Goal: Task Accomplishment & Management: Use online tool/utility

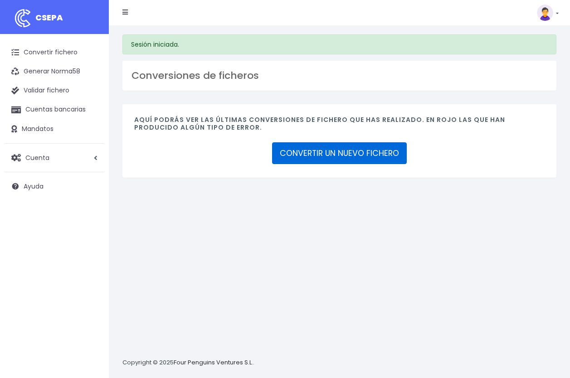
click at [368, 156] on link "CONVERTIR UN NUEVO FICHERO" at bounding box center [339, 153] width 135 height 22
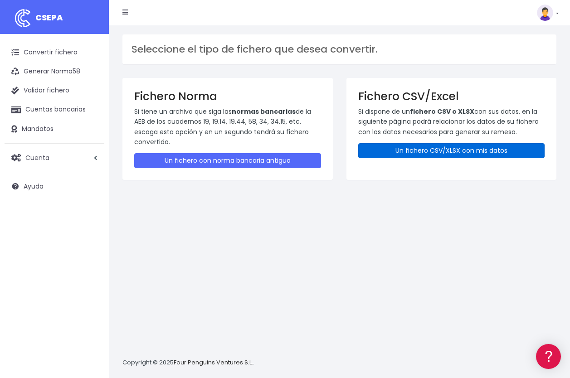
click at [471, 147] on link "Un fichero CSV/XLSX con mis datos" at bounding box center [451, 150] width 187 height 15
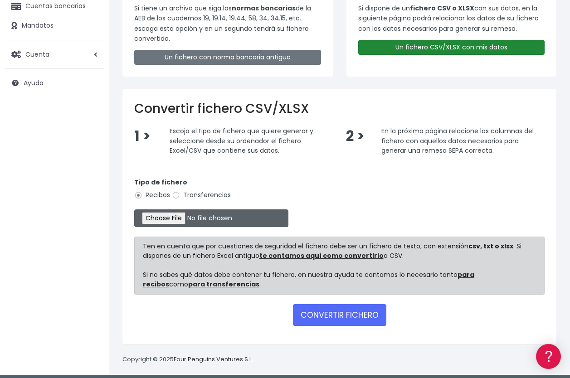
scroll to position [109, 0]
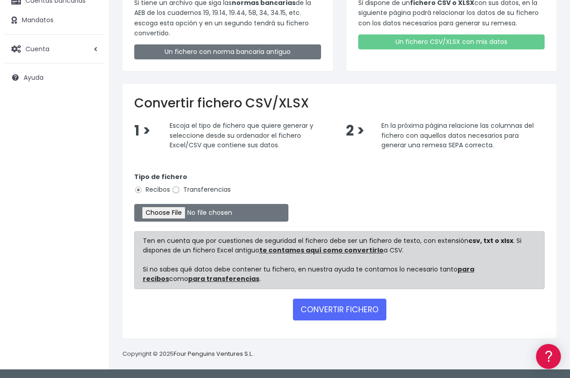
click at [173, 192] on input "Transferencias" at bounding box center [176, 190] width 8 height 8
radio input "true"
click at [170, 210] on input "file" at bounding box center [211, 213] width 154 height 18
type input "C:\fakepath\260825_0554_Liquidaciones gastos efectivo_SAP.xlsx"
click at [352, 306] on button "CONVERTIR FICHERO" at bounding box center [339, 310] width 93 height 22
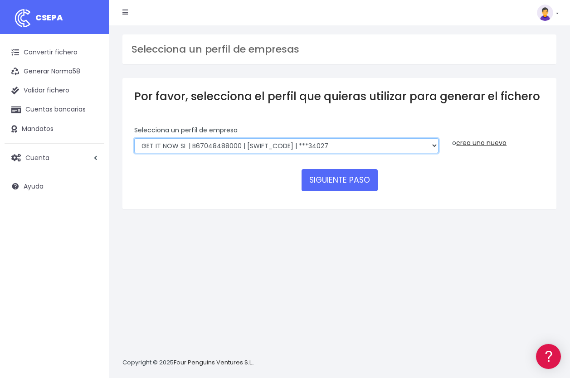
click at [168, 151] on select "WORLD2MEET,S.L.U | b62880992 | [SWIFT_CODE] | ***97721 World 2 Meet SLU | B6288…" at bounding box center [286, 145] width 304 height 15
drag, startPoint x: 378, startPoint y: 138, endPoint x: 386, endPoint y: 145, distance: 9.6
click at [380, 139] on select "WORLD2MEET,S.L.U | b62880992 | BSABESBBXXX | ***97721 World 2 Meet SLU | B62880…" at bounding box center [286, 145] width 304 height 15
select select "1750"
click at [134, 138] on select "WORLD2MEET,S.L.U | b62880992 | BSABESBBXXX | ***97721 World 2 Meet SLU | B62880…" at bounding box center [286, 145] width 304 height 15
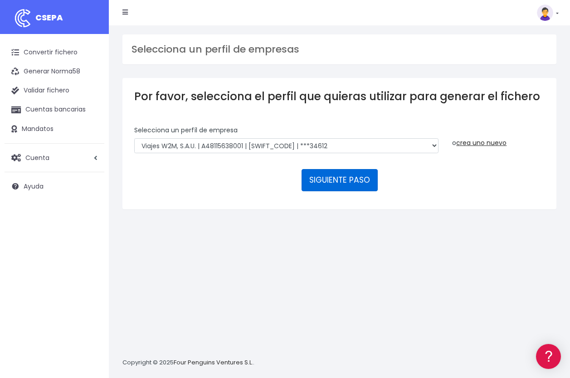
click at [343, 173] on button "SIGUIENTE PASO" at bounding box center [340, 180] width 76 height 22
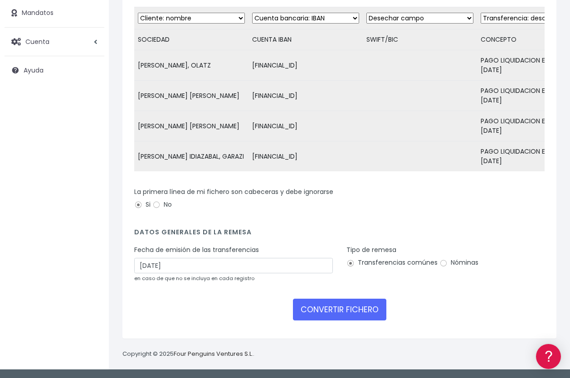
scroll to position [123, 0]
click at [169, 265] on input "28/08/2025" at bounding box center [233, 265] width 199 height 15
click at [448, 295] on form "Desechar campo Cliente: nombre Cliente: DNI Cliente: Email Cliente: referencia …" at bounding box center [339, 167] width 411 height 320
click at [335, 305] on button "CONVERTIR FICHERO" at bounding box center [339, 310] width 93 height 22
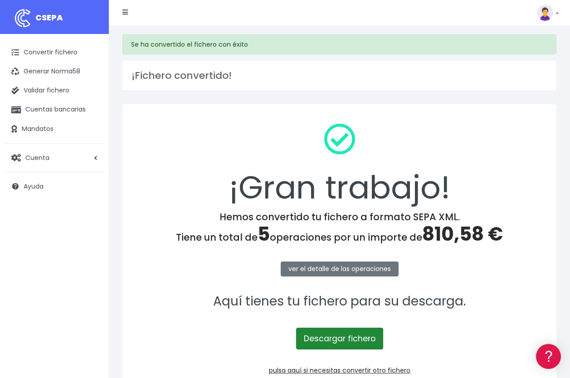
click at [337, 341] on link "Descargar fichero" at bounding box center [339, 339] width 87 height 22
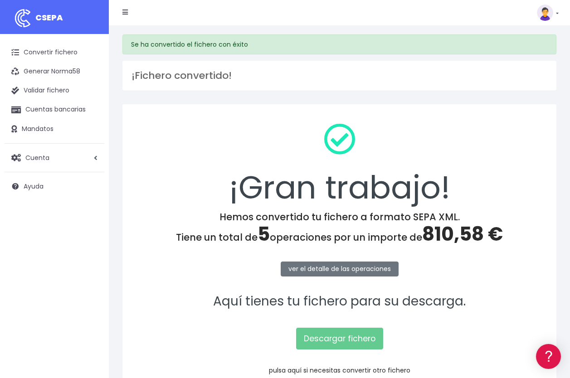
click at [343, 370] on link "pulsa aquí si necesitas convertir otro fichero" at bounding box center [340, 370] width 142 height 9
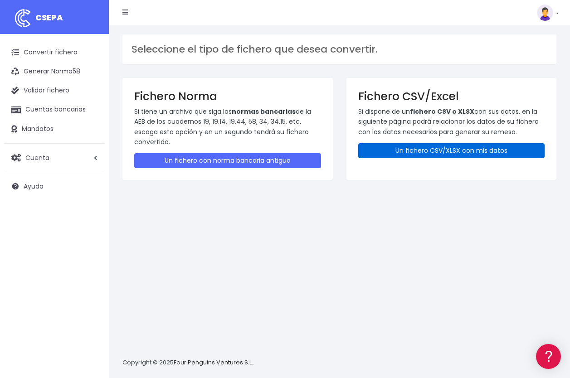
click at [468, 145] on link "Un fichero CSV/XLSX con mis datos" at bounding box center [451, 150] width 187 height 15
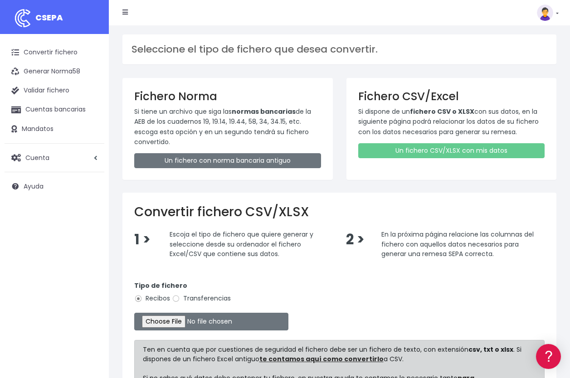
click at [191, 299] on label "Transferencias" at bounding box center [201, 299] width 59 height 10
click at [180, 299] on input "Transferencias" at bounding box center [176, 299] width 8 height 8
radio input "true"
click at [176, 324] on input "file" at bounding box center [211, 322] width 154 height 18
type input "C:\fakepath\260825_0553_Liquidaciones gastos efectivo_SAP.xlsx"
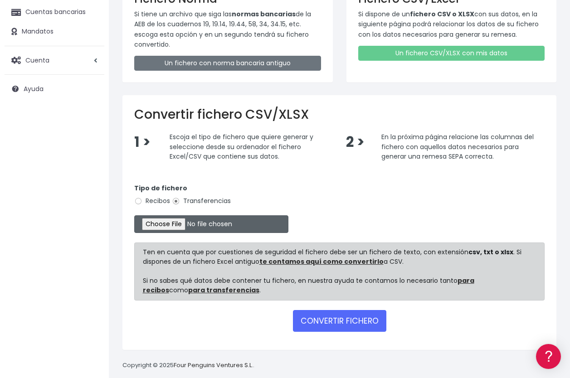
scroll to position [109, 0]
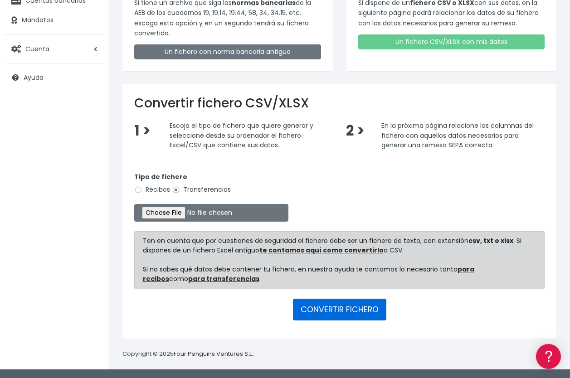
click at [338, 310] on button "CONVERTIR FICHERO" at bounding box center [339, 310] width 93 height 22
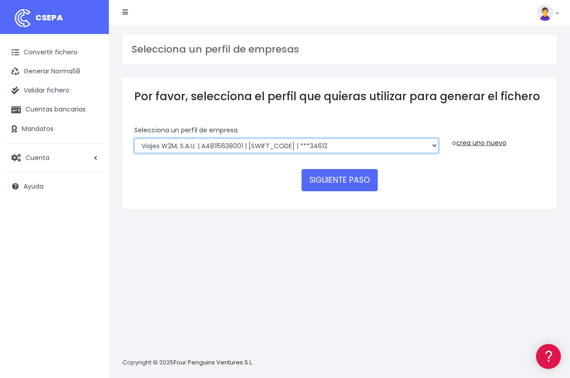
click at [186, 141] on select "WORLD2MEET,S.L.U | b62880992 | BSABESBBXXX | ***97721 World 2 Meet SLU | B62880…" at bounding box center [286, 145] width 304 height 15
select select "1725"
click at [134, 138] on select "WORLD2MEET,S.L.U | b62880992 | BSABESBBXXX | ***97721 World 2 Meet SLU | B62880…" at bounding box center [286, 145] width 304 height 15
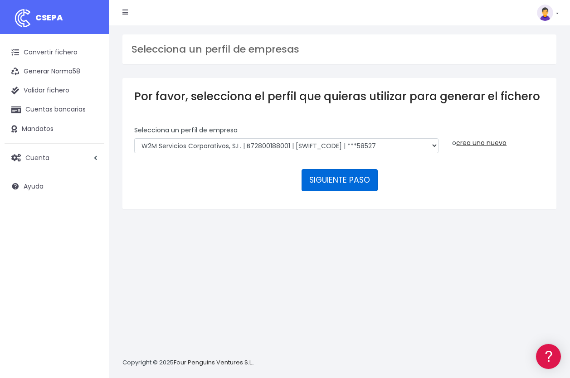
click at [343, 174] on button "SIGUIENTE PASO" at bounding box center [340, 180] width 76 height 22
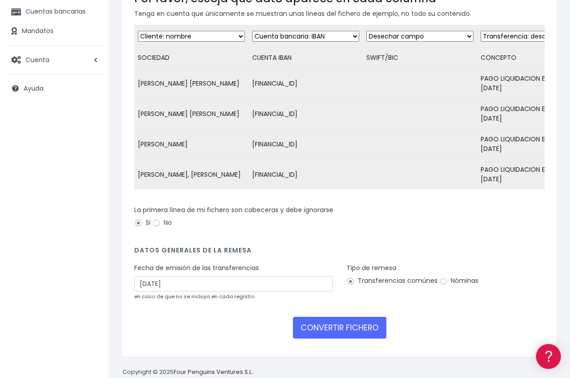
scroll to position [123, 0]
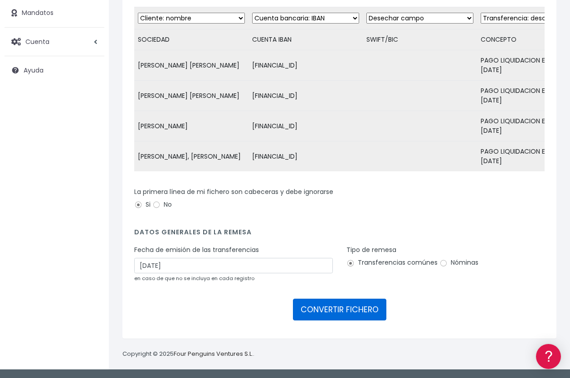
drag, startPoint x: 353, startPoint y: 307, endPoint x: 220, endPoint y: 262, distance: 140.5
click at [238, 277] on form "Desechar campo Cliente: nombre Cliente: DNI Cliente: Email Cliente: referencia …" at bounding box center [339, 167] width 411 height 320
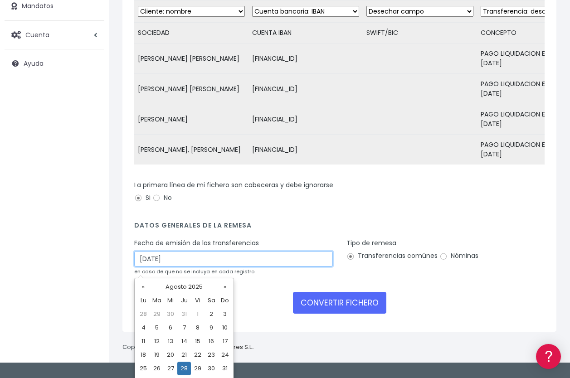
click at [209, 267] on input "28/08/2025" at bounding box center [233, 258] width 199 height 15
click at [171, 373] on td "27" at bounding box center [171, 369] width 14 height 14
type input "27/08/2025"
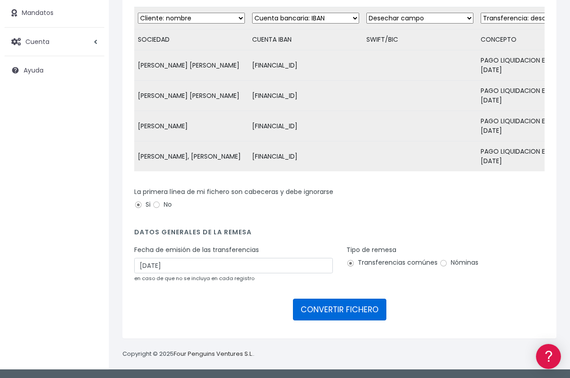
click at [340, 309] on button "CONVERTIR FICHERO" at bounding box center [339, 310] width 93 height 22
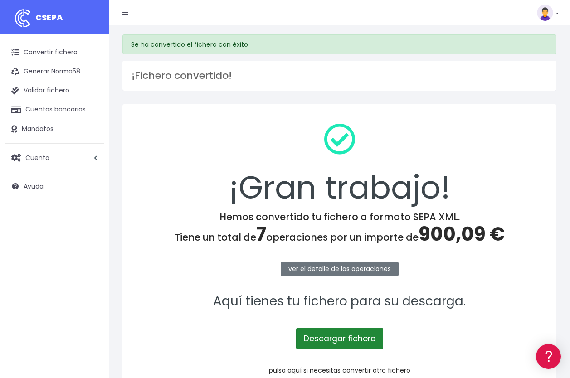
click at [333, 342] on link "Descargar fichero" at bounding box center [339, 339] width 87 height 22
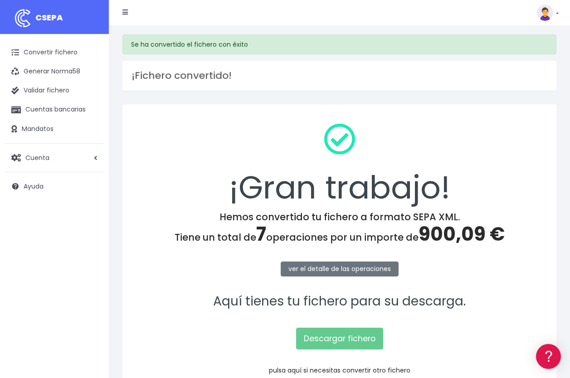
click at [329, 369] on link "pulsa aquí si necesitas convertir otro fichero" at bounding box center [340, 370] width 142 height 9
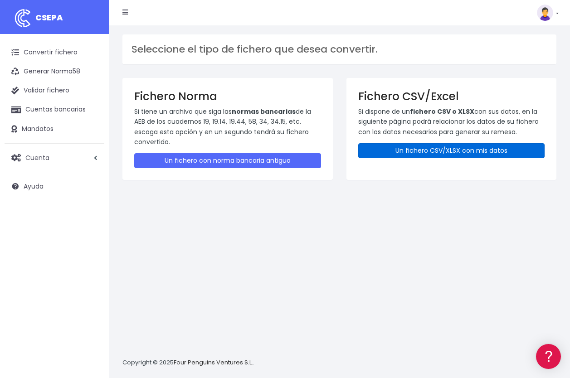
click at [455, 145] on link "Un fichero CSV/XLSX con mis datos" at bounding box center [451, 150] width 187 height 15
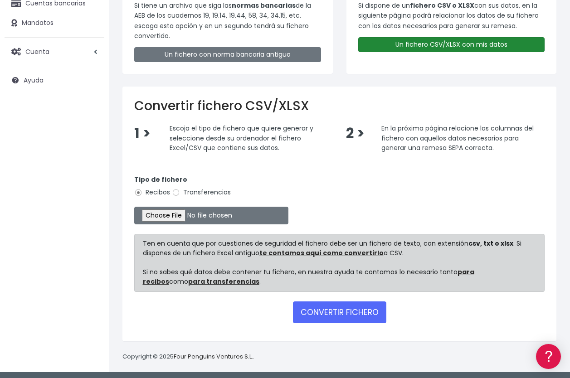
scroll to position [109, 0]
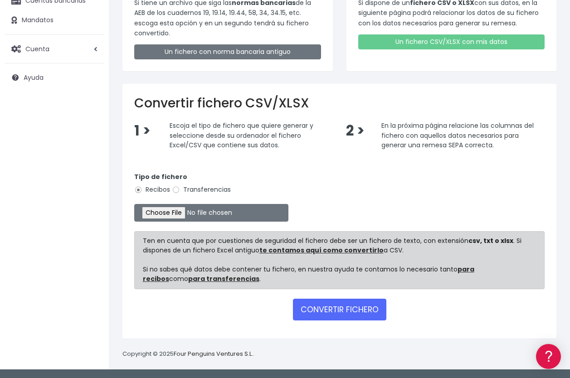
click at [201, 191] on label "Transferencias" at bounding box center [201, 190] width 59 height 10
click at [180, 191] on input "Transferencias" at bounding box center [176, 190] width 8 height 8
radio input "true"
click at [174, 218] on input "file" at bounding box center [211, 213] width 154 height 18
type input "C:\fakepath\260825_0538_Liquidaciones gastos efectivo_SAP.xlsx"
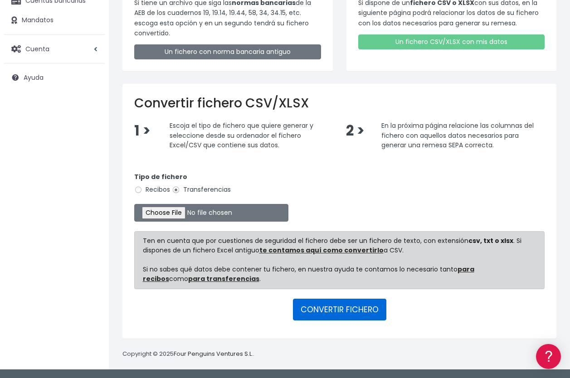
click at [329, 306] on button "CONVERTIR FICHERO" at bounding box center [339, 310] width 93 height 22
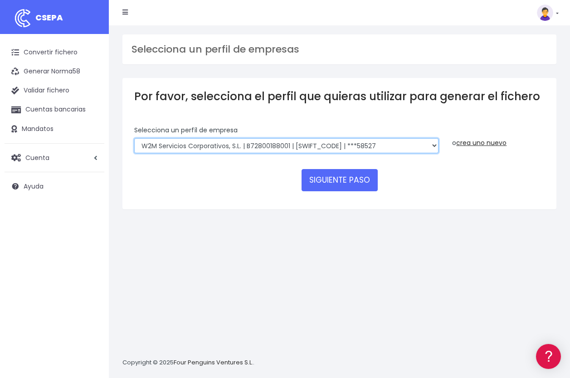
click at [201, 146] on select "WORLD2MEET,S.L.U | b62880992 | BSABESBBXXX | ***97721 World 2 Meet SLU | B62880…" at bounding box center [286, 145] width 304 height 15
select select "841"
click at [134, 138] on select "WORLD2MEET,S.L.U | b62880992 | BSABESBBXXX | ***97721 World 2 Meet SLU | B62880…" at bounding box center [286, 145] width 304 height 15
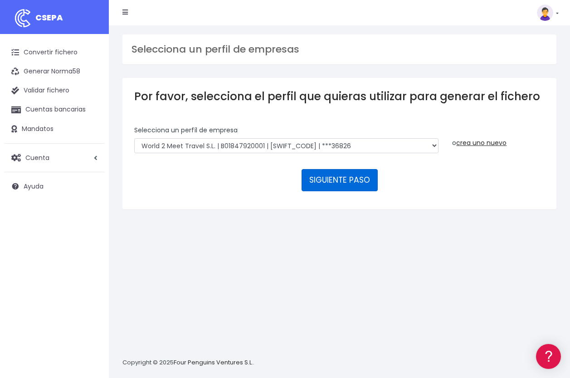
click at [340, 174] on button "SIGUIENTE PASO" at bounding box center [340, 180] width 76 height 22
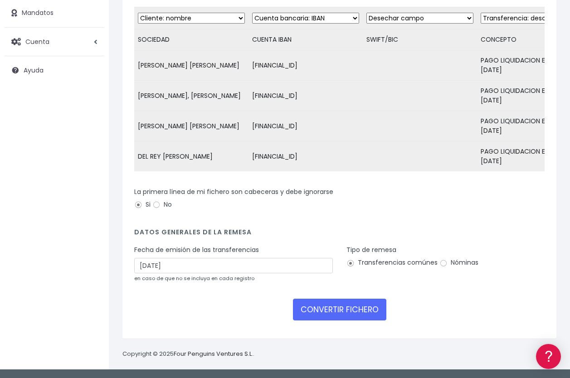
scroll to position [123, 0]
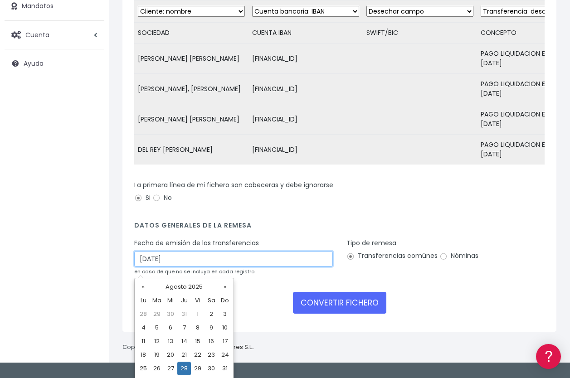
click at [191, 267] on input "[DATE]" at bounding box center [233, 258] width 199 height 15
click at [170, 373] on td "27" at bounding box center [171, 369] width 14 height 14
type input "27/08/2025"
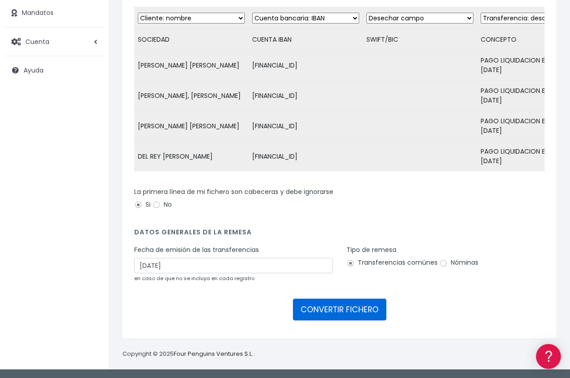
click at [346, 307] on button "CONVERTIR FICHERO" at bounding box center [339, 310] width 93 height 22
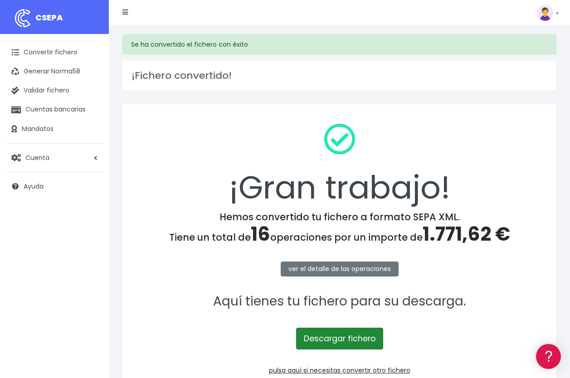
click at [343, 338] on link "Descargar fichero" at bounding box center [339, 339] width 87 height 22
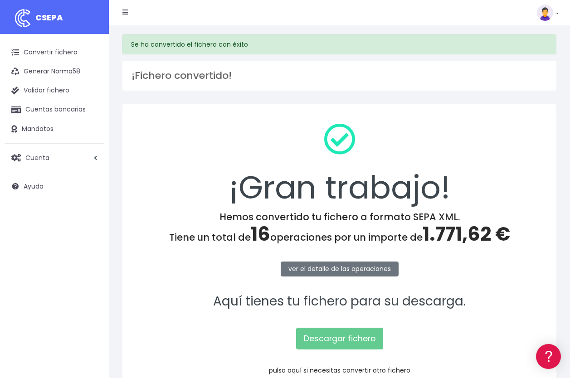
click at [349, 370] on link "pulsa aquí si necesitas convertir otro fichero" at bounding box center [340, 370] width 142 height 9
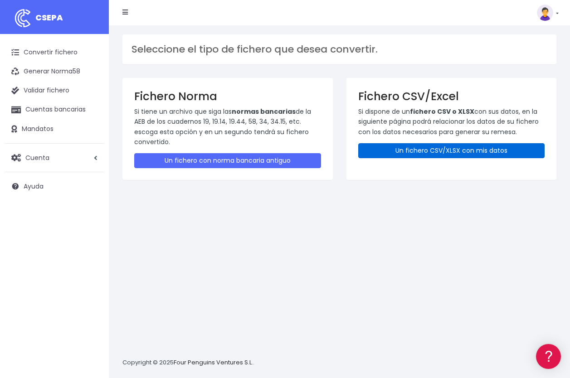
click at [500, 153] on link "Un fichero CSV/XLSX con mis datos" at bounding box center [451, 150] width 187 height 15
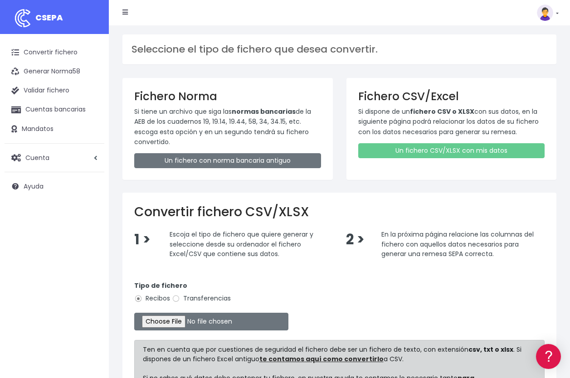
click at [201, 298] on label "Transferencias" at bounding box center [201, 299] width 59 height 10
click at [180, 298] on input "Transferencias" at bounding box center [176, 299] width 8 height 8
radio input "true"
click at [174, 323] on input "file" at bounding box center [211, 322] width 154 height 18
type input "C:\fakepath\260825_0535_Liquidaciones gastos efectivo_SAP.xlsx"
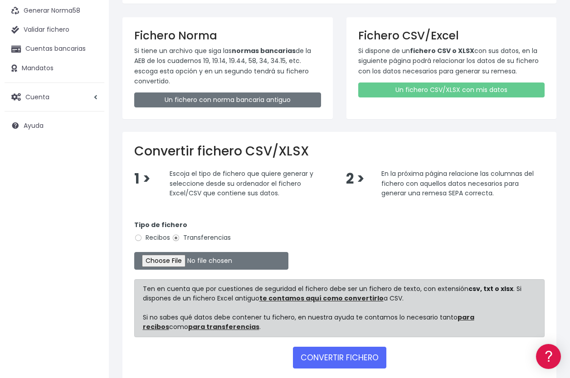
scroll to position [91, 0]
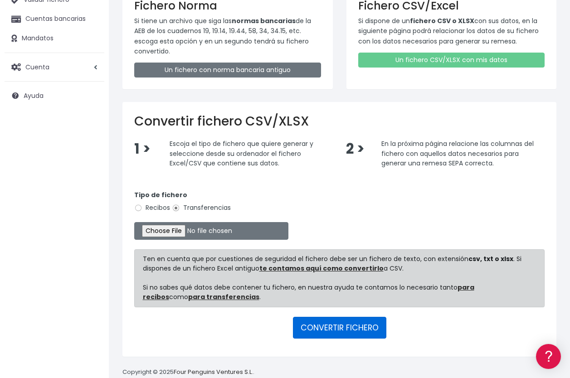
click at [356, 326] on button "CONVERTIR FICHERO" at bounding box center [339, 328] width 93 height 22
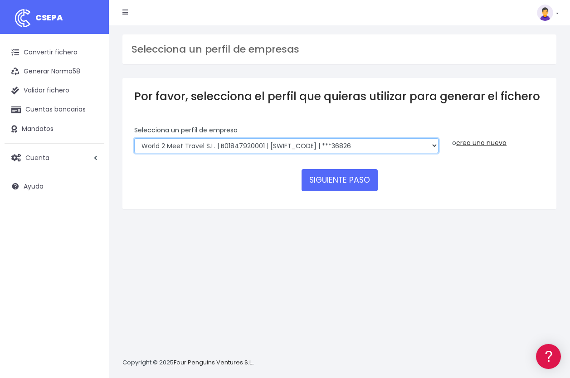
click at [171, 146] on select "WORLD2MEET,S.L.U | b62880992 | BSABESBBXXX | ***97721 World 2 Meet SLU | B62880…" at bounding box center [286, 145] width 304 height 15
click at [212, 148] on select "WORLD2MEET,S.L.U | b62880992 | BSABESBBXXX | ***97721 World 2 Meet SLU | B62880…" at bounding box center [286, 145] width 304 height 15
click at [206, 152] on select "WORLD2MEET,S.L.U | b62880992 | BSABESBBXXX | ***97721 World 2 Meet SLU | B62880…" at bounding box center [286, 145] width 304 height 15
select select "553"
click at [134, 138] on select "WORLD2MEET,S.L.U | b62880992 | BSABESBBXXX | ***97721 World 2 Meet SLU | B62880…" at bounding box center [286, 145] width 304 height 15
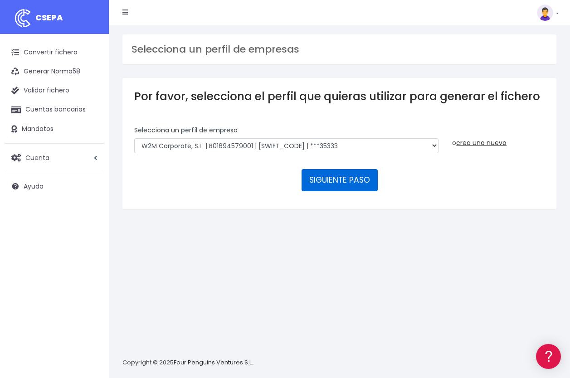
click at [326, 183] on button "SIGUIENTE PASO" at bounding box center [340, 180] width 76 height 22
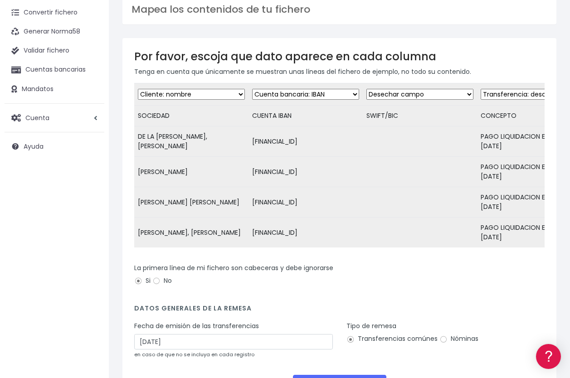
scroll to position [91, 0]
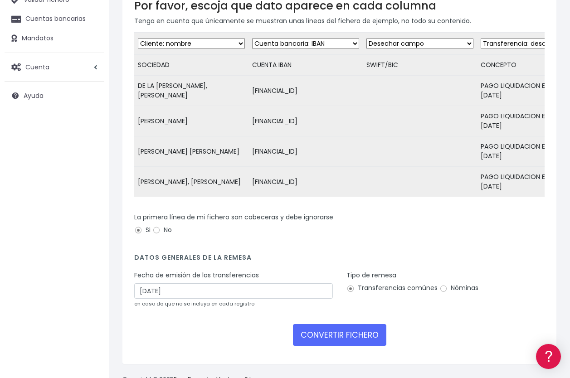
click at [156, 308] on small "en caso de que no se incluya en cada registro" at bounding box center [194, 303] width 120 height 7
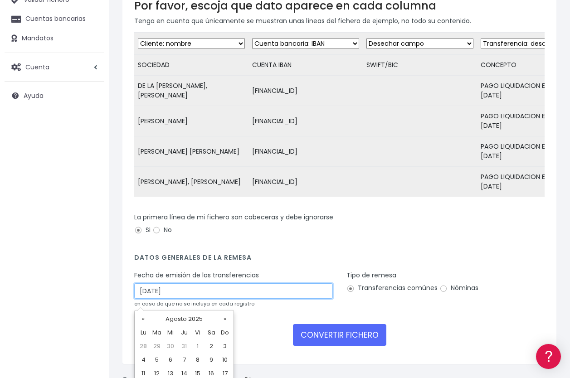
click at [167, 299] on input "28/08/2025" at bounding box center [233, 291] width 199 height 15
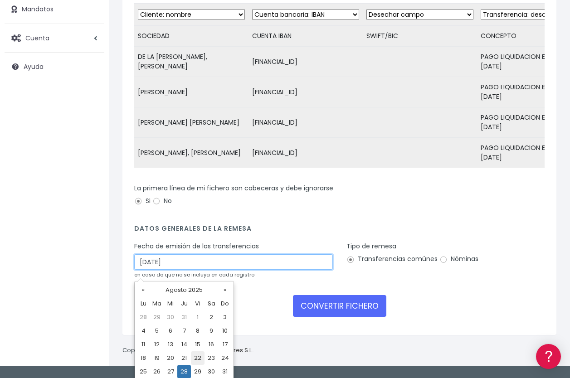
scroll to position [136, 0]
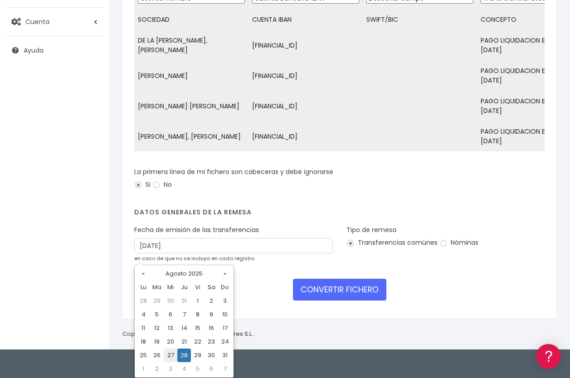
click at [174, 353] on td "27" at bounding box center [171, 356] width 14 height 14
type input "27/08/2025"
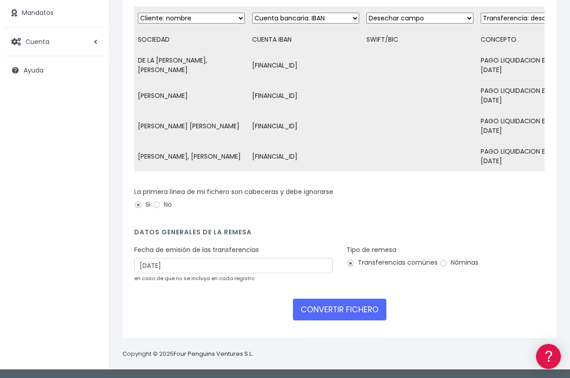
scroll to position [123, 0]
click at [338, 312] on button "CONVERTIR FICHERO" at bounding box center [339, 310] width 93 height 22
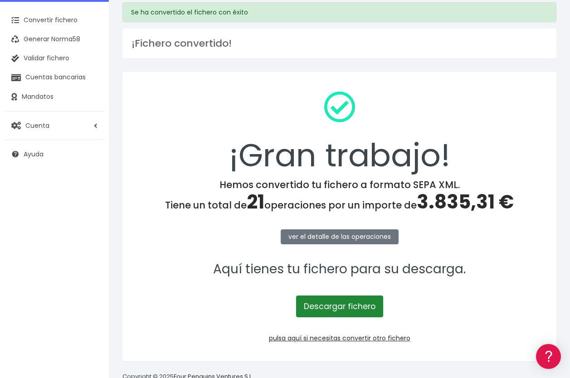
scroll to position [45, 0]
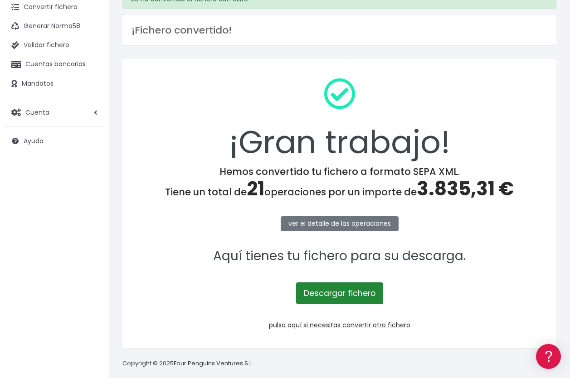
click at [343, 297] on link "Descargar fichero" at bounding box center [339, 294] width 87 height 22
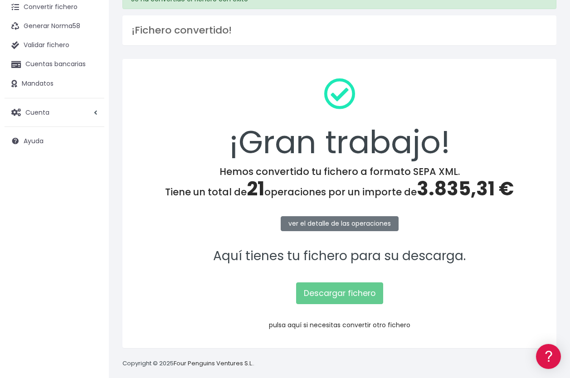
click at [336, 323] on link "pulsa aquí si necesitas convertir otro fichero" at bounding box center [340, 325] width 142 height 9
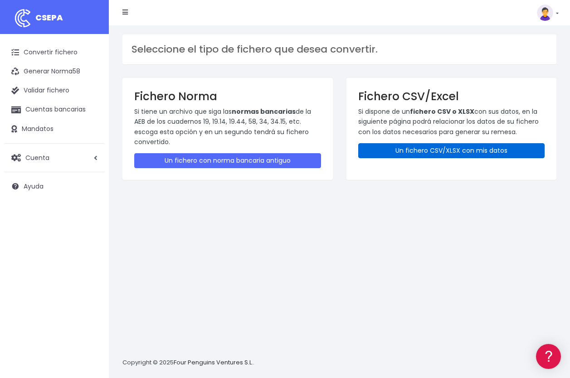
click at [441, 143] on link "Un fichero CSV/XLSX con mis datos" at bounding box center [451, 150] width 187 height 15
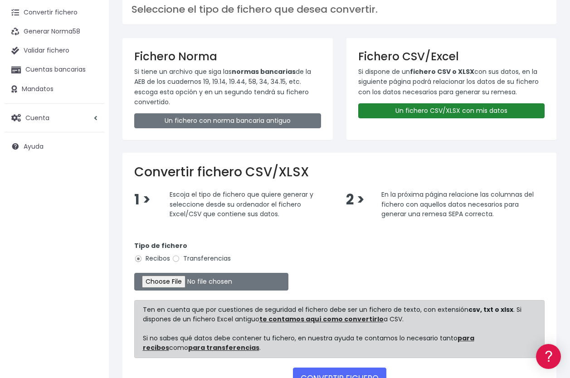
scroll to position [91, 0]
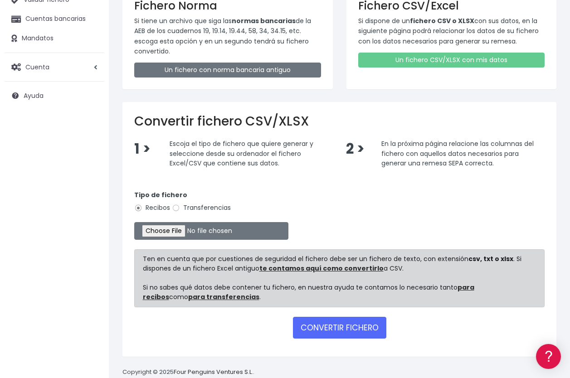
click at [182, 206] on label "Transferencias" at bounding box center [201, 208] width 59 height 10
click at [180, 206] on input "Transferencias" at bounding box center [176, 208] width 8 height 8
radio input "true"
click at [175, 231] on input "file" at bounding box center [211, 231] width 154 height 18
type input "C:\fakepath\260825_0530_Liquidaciones gastos efectivo_SAP.xlsx"
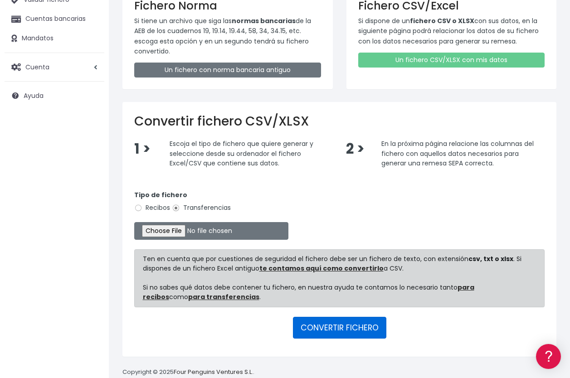
click at [329, 326] on button "CONVERTIR FICHERO" at bounding box center [339, 328] width 93 height 22
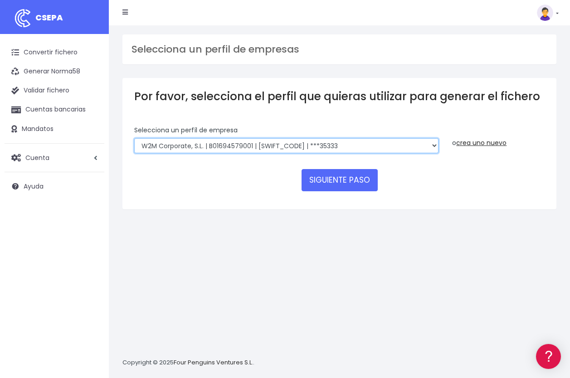
click at [196, 142] on select "WORLD2MEET,S.L.U | b62880992 | BSABESBBXXX | ***97721 World 2 Meet SLU | B62880…" at bounding box center [286, 145] width 304 height 15
select select "43"
click at [134, 138] on select "WORLD2MEET,S.L.U | b62880992 | BSABESBBXXX | ***97721 World 2 Meet SLU | B62880…" at bounding box center [286, 145] width 304 height 15
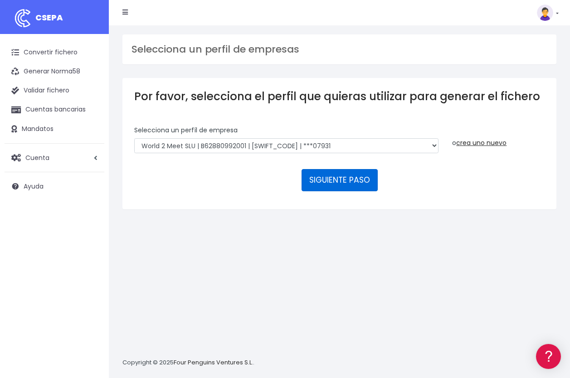
click at [329, 185] on button "SIGUIENTE PASO" at bounding box center [340, 180] width 76 height 22
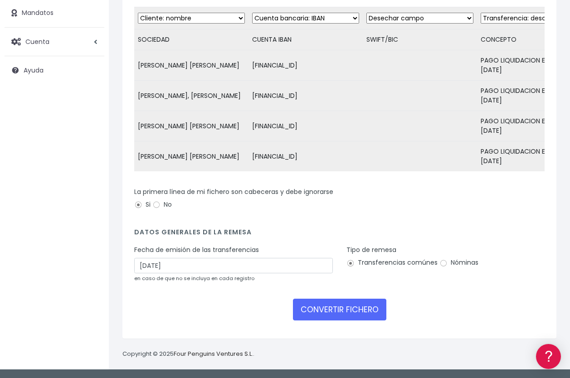
scroll to position [123, 0]
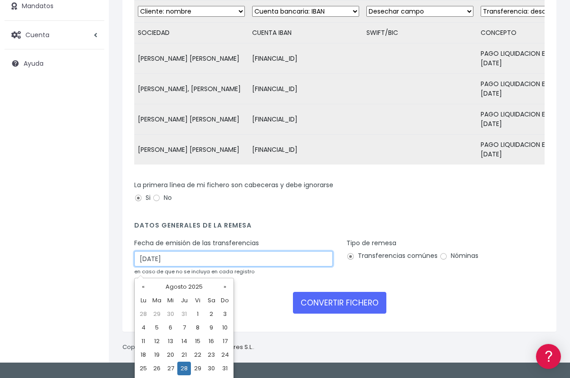
click at [137, 262] on input "28/08/2025" at bounding box center [233, 258] width 199 height 15
click at [171, 372] on td "27" at bounding box center [171, 369] width 14 height 14
type input "27/08/2025"
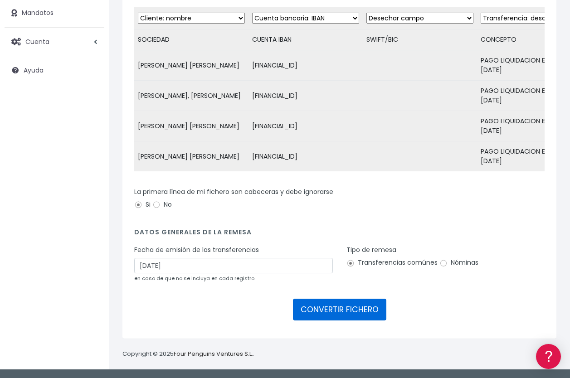
click at [342, 309] on button "CONVERTIR FICHERO" at bounding box center [339, 310] width 93 height 22
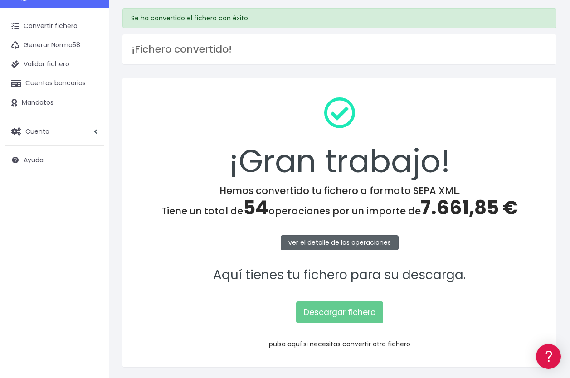
scroll to position [55, 0]
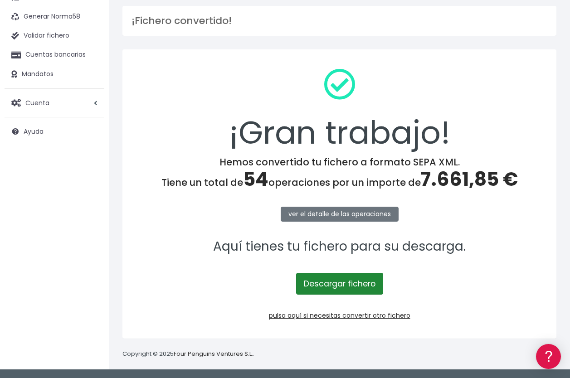
click at [335, 282] on link "Descargar fichero" at bounding box center [339, 284] width 87 height 22
click at [344, 315] on link "pulsa aquí si necesitas convertir otro fichero" at bounding box center [340, 315] width 142 height 9
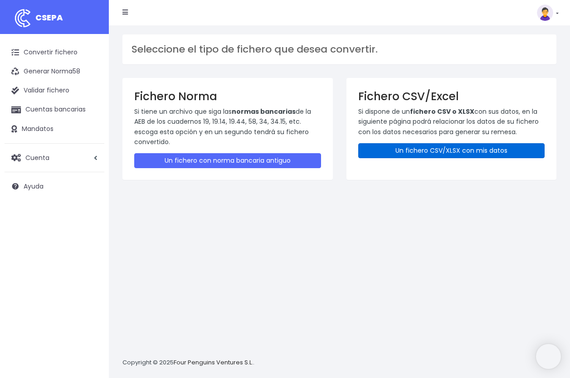
click at [477, 143] on link "Un fichero CSV/XLSX con mis datos" at bounding box center [451, 150] width 187 height 15
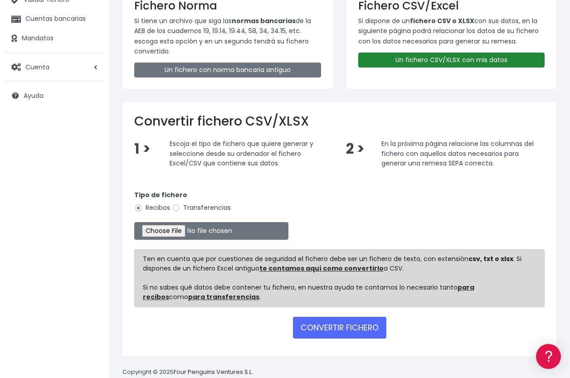
scroll to position [109, 0]
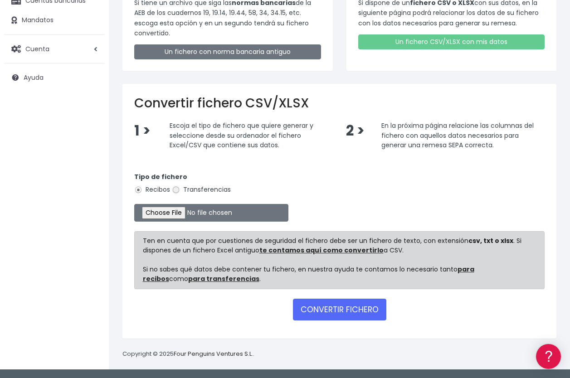
click at [177, 189] on input "Transferencias" at bounding box center [176, 190] width 8 height 8
radio input "true"
click at [170, 216] on input "file" at bounding box center [211, 213] width 154 height 18
type input "C:\fakepath\260825_0543_Liquidaciones gastos efectivo_SAP.xlsx"
click at [344, 310] on button "CONVERTIR FICHERO" at bounding box center [339, 310] width 93 height 22
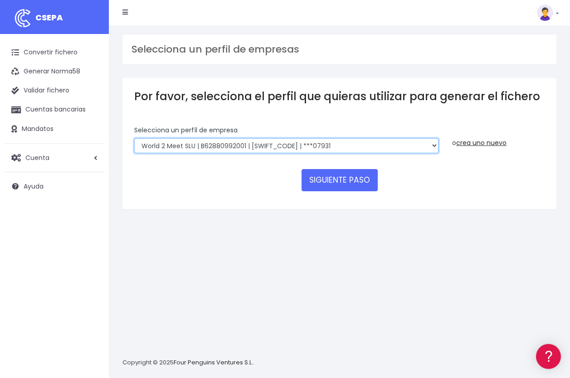
click at [188, 143] on select "WORLD2MEET,S.L.U | b62880992 | BSABESBBXXX | ***97721 World 2 Meet SLU | B62880…" at bounding box center [286, 145] width 304 height 15
click at [220, 148] on select "WORLD2MEET,S.L.U | b62880992 | BSABESBBXXX | ***97721 World 2 Meet SLU | B62880…" at bounding box center [286, 145] width 304 height 15
select select "2309"
click at [134, 138] on select "WORLD2MEET,S.L.U | b62880992 | BSABESBBXXX | ***97721 World 2 Meet SLU | B62880…" at bounding box center [286, 145] width 304 height 15
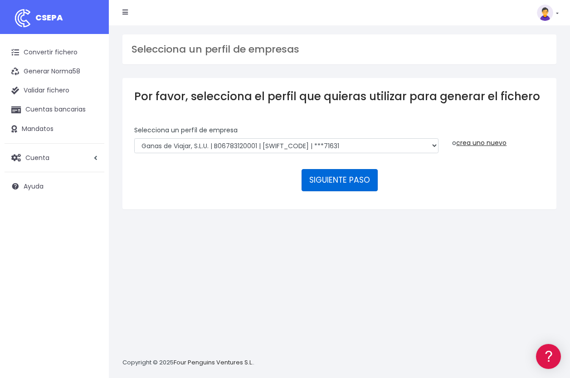
click at [352, 181] on button "SIGUIENTE PASO" at bounding box center [340, 180] width 76 height 22
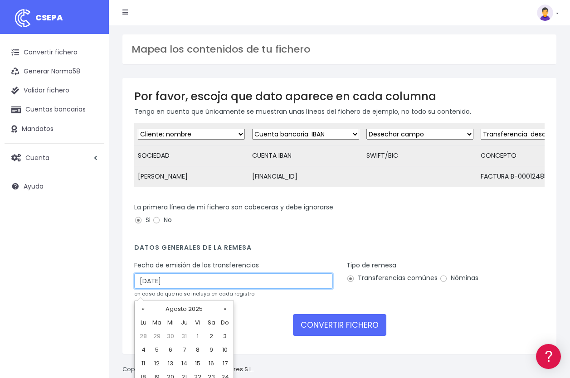
click at [168, 288] on input "28/08/2025" at bounding box center [233, 281] width 199 height 15
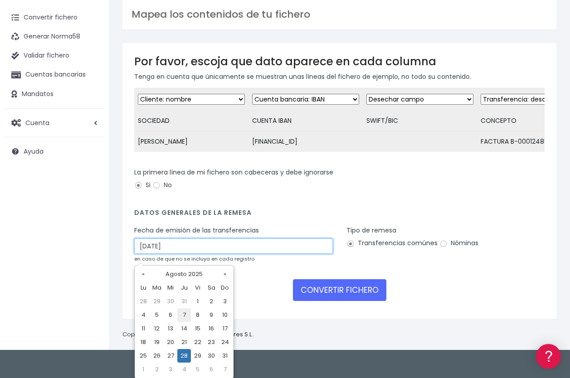
scroll to position [35, 0]
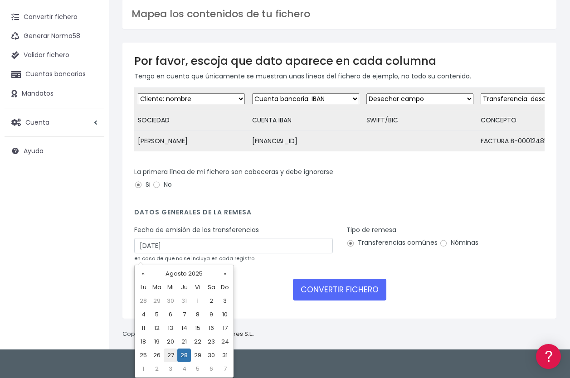
drag, startPoint x: 171, startPoint y: 357, endPoint x: 208, endPoint y: 346, distance: 38.8
click at [171, 357] on td "27" at bounding box center [171, 356] width 14 height 14
type input "27/08/2025"
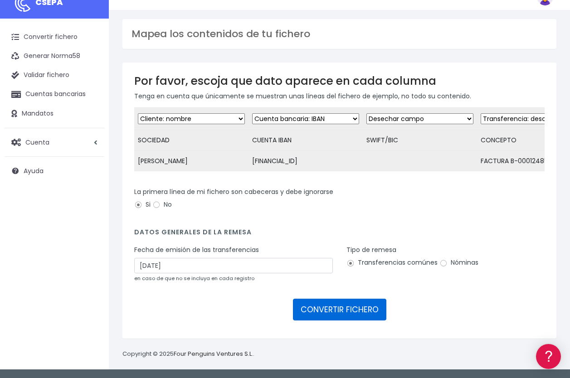
click at [348, 312] on button "CONVERTIR FICHERO" at bounding box center [339, 310] width 93 height 22
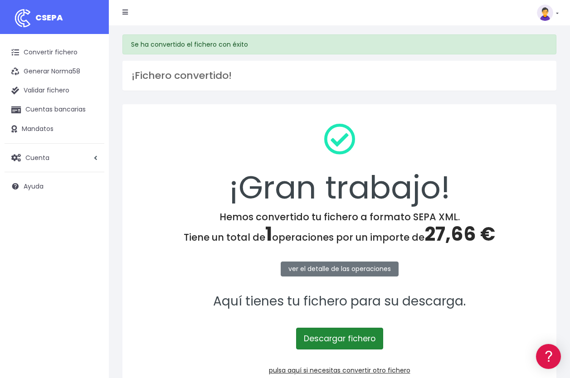
click at [347, 337] on link "Descargar fichero" at bounding box center [339, 339] width 87 height 22
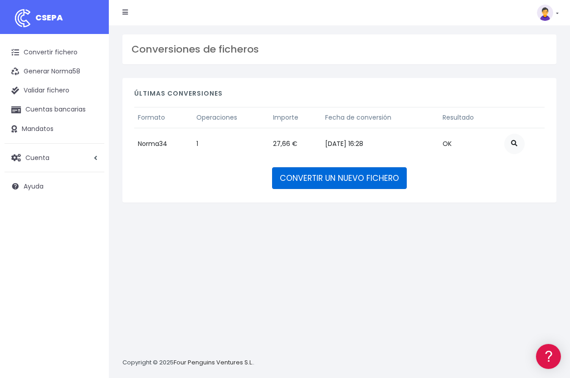
click at [328, 176] on link "CONVERTIR UN NUEVO FICHERO" at bounding box center [339, 178] width 135 height 22
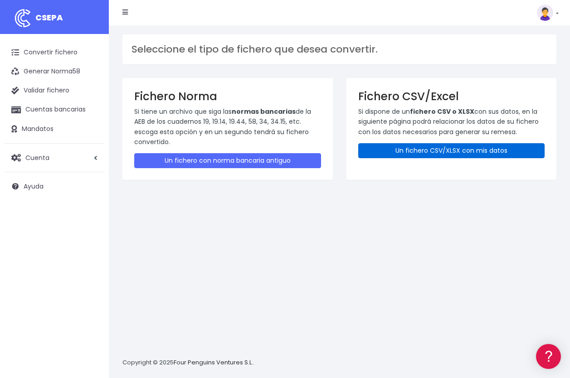
click at [443, 151] on link "Un fichero CSV/XLSX con mis datos" at bounding box center [451, 150] width 187 height 15
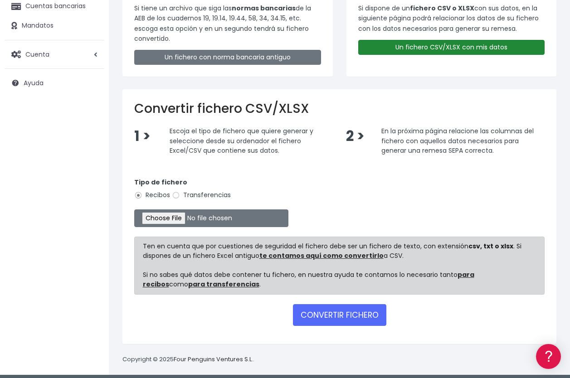
scroll to position [109, 0]
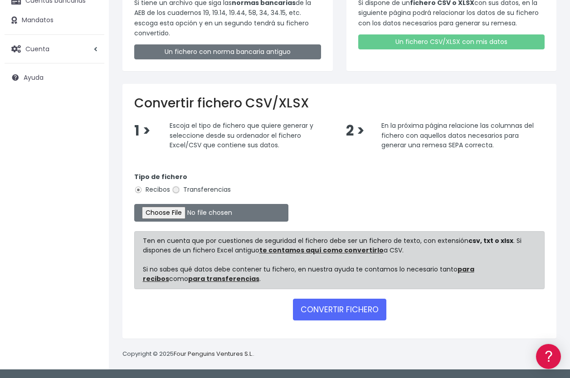
click at [176, 191] on input "Transferencias" at bounding box center [176, 190] width 8 height 8
radio input "true"
click at [170, 213] on input "file" at bounding box center [211, 213] width 154 height 18
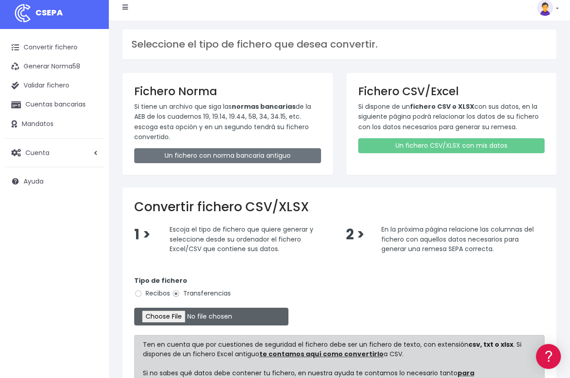
scroll to position [0, 0]
